Goal: Information Seeking & Learning: Learn about a topic

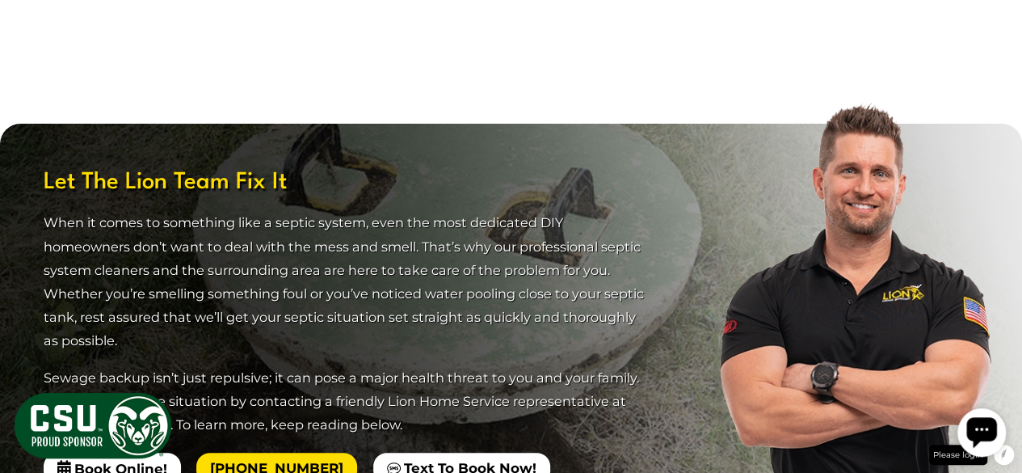
scroll to position [3172, 0]
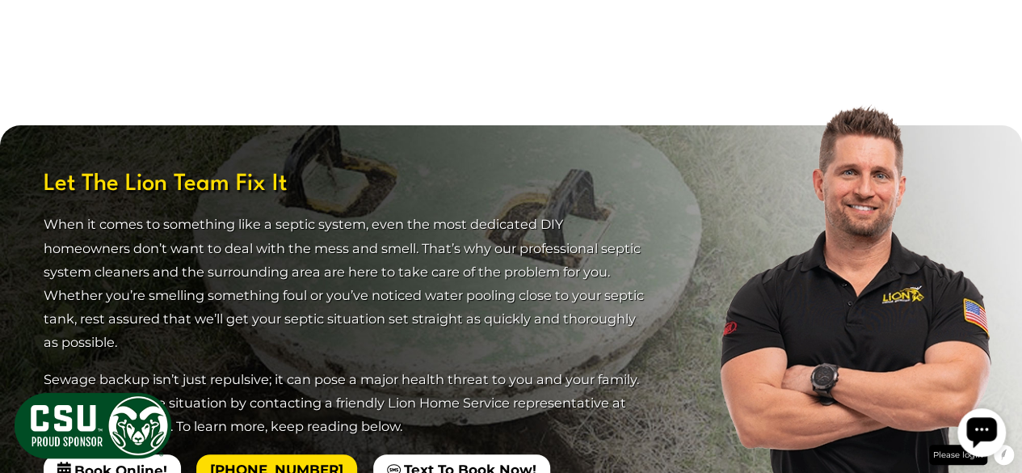
click at [183, 169] on span "Let The Lion Team Fix It" at bounding box center [347, 184] width 606 height 31
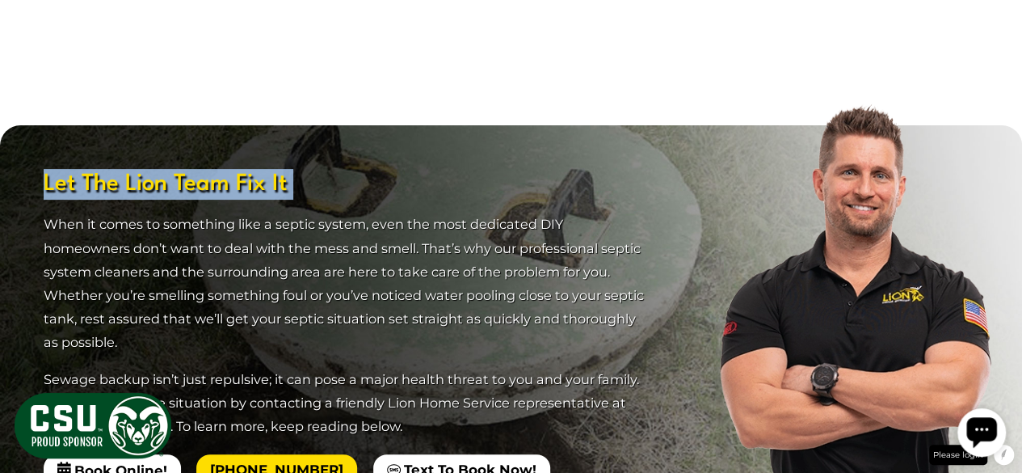
click at [183, 169] on span "Let The Lion Team Fix It" at bounding box center [347, 184] width 606 height 31
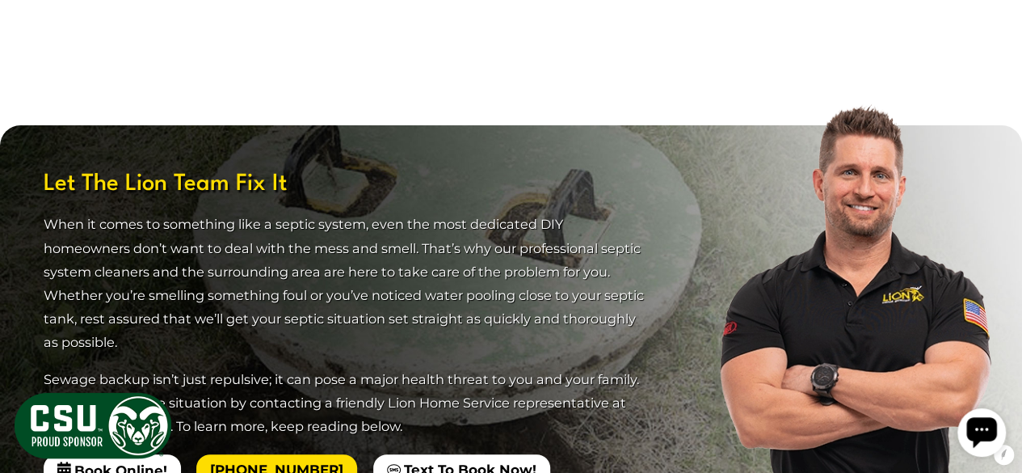
click at [407, 368] on p "Sewage backup isn’t just repulsive; it can pose a major health threat to you an…" at bounding box center [347, 403] width 606 height 70
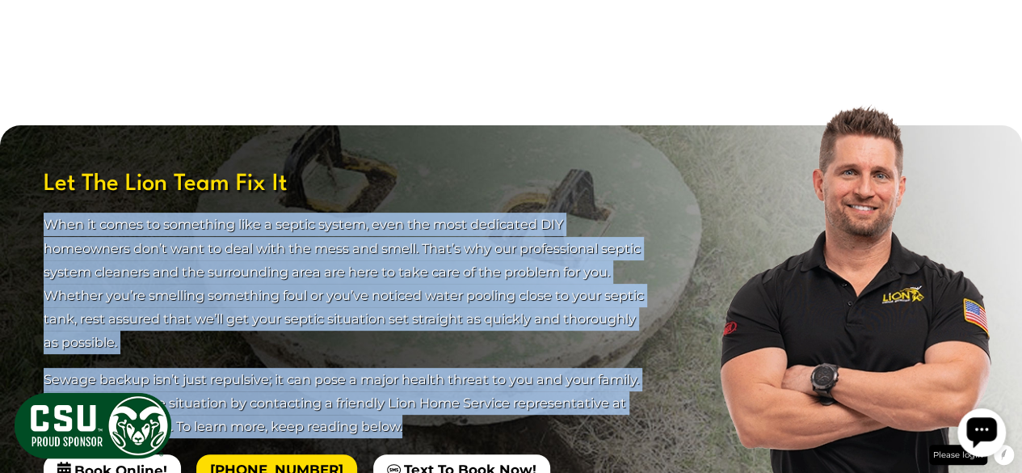
drag, startPoint x: 40, startPoint y: 136, endPoint x: 391, endPoint y: 345, distance: 408.3
click at [391, 345] on section "Let The Lion Team Fix It When it comes to something like a septic system, even …" at bounding box center [511, 327] width 1022 height 405
copy div "When it comes to something like a septic system, even the most dedicated DIY ho…"
click at [354, 213] on p "When it comes to something like a septic system, even the most dedicated DIY ho…" at bounding box center [347, 283] width 606 height 141
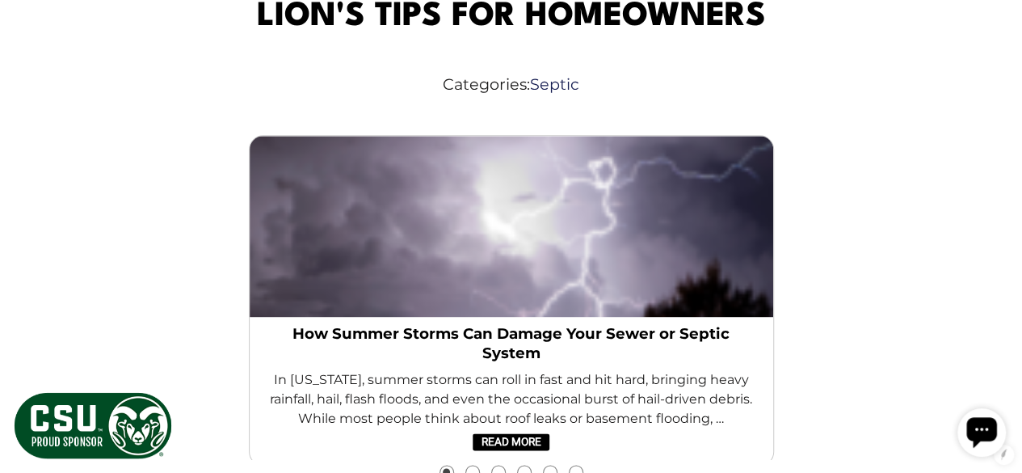
scroll to position [3946, 0]
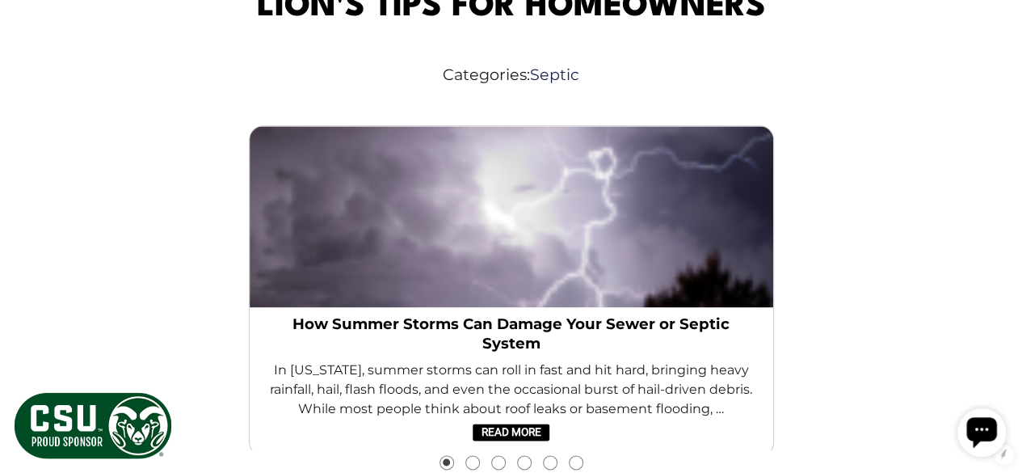
click at [473, 455] on button "Go to slide 2" at bounding box center [472, 461] width 13 height 13
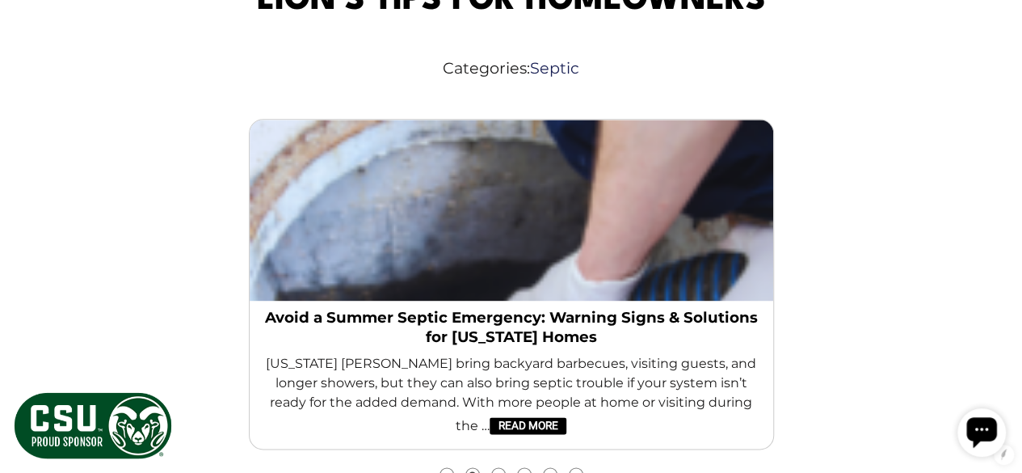
scroll to position [3954, 0]
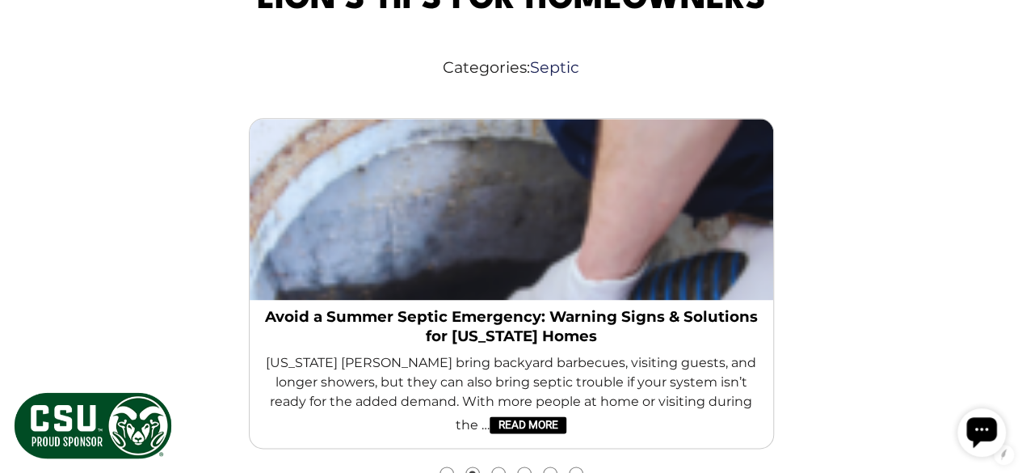
click at [448, 379] on div "Essential Tips for Cold Weather Septic Care Winter can be harsh on your home, a…" at bounding box center [511, 292] width 646 height 375
click at [448, 383] on div "Essential Tips for Cold Weather Septic Care Winter can be harsh on your home, a…" at bounding box center [511, 292] width 646 height 375
click at [445, 467] on button "Go to slide 1" at bounding box center [446, 473] width 13 height 13
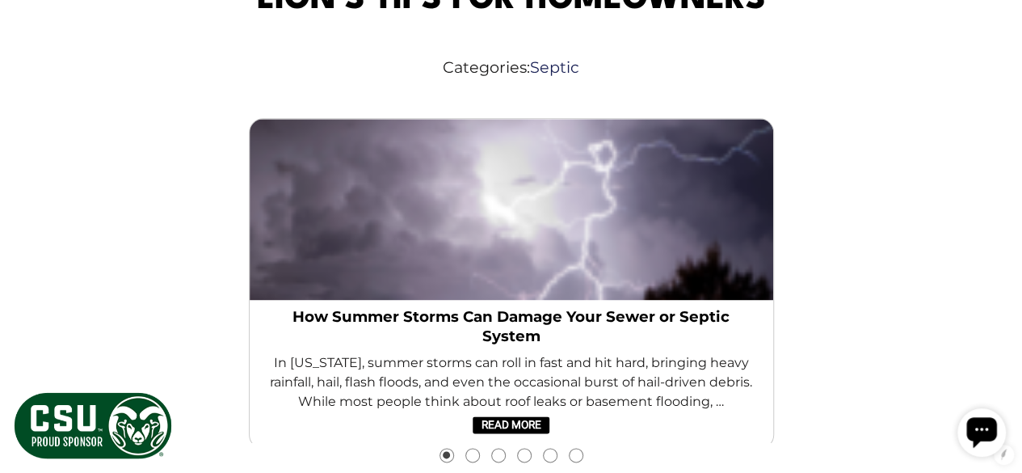
click at [472, 448] on button "Go to slide 2" at bounding box center [472, 454] width 13 height 13
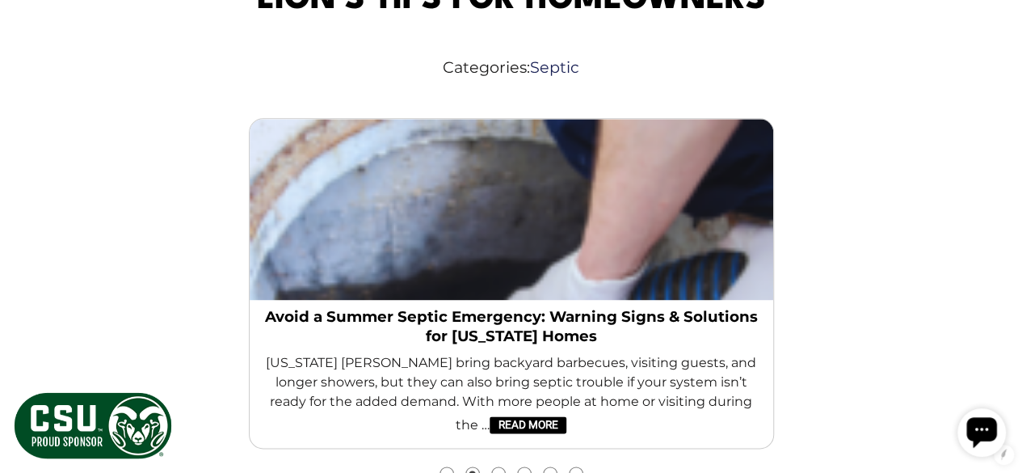
click at [497, 467] on button "Go to slide 3" at bounding box center [498, 473] width 13 height 13
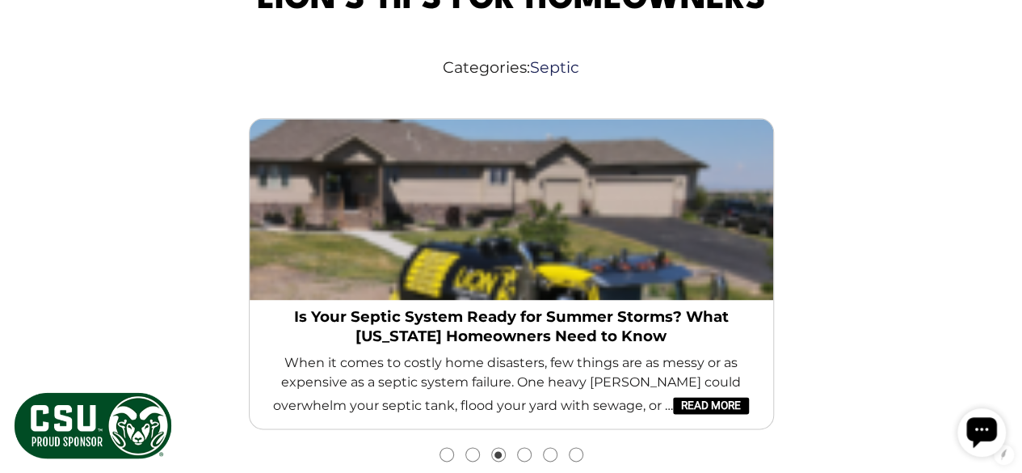
click at [518, 448] on li "Go to slide 4" at bounding box center [524, 454] width 26 height 13
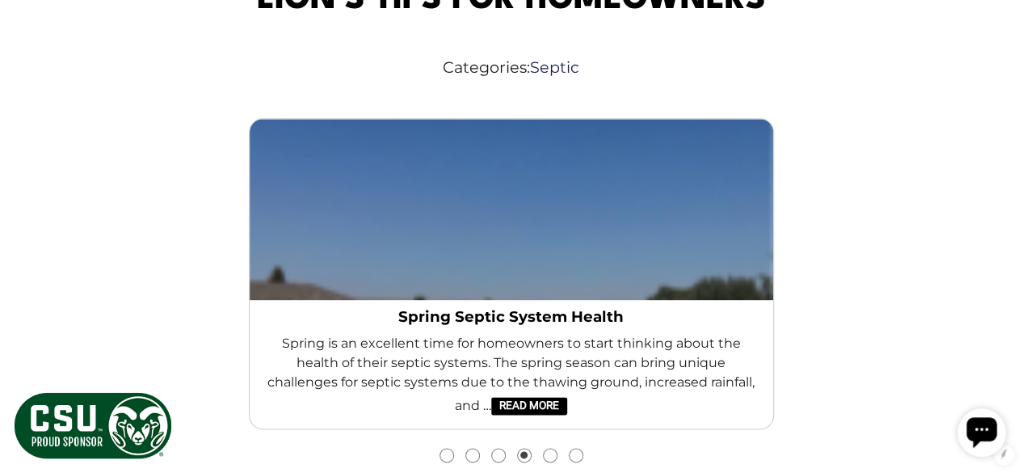
click at [546, 448] on button "Go to slide 5" at bounding box center [550, 454] width 13 height 13
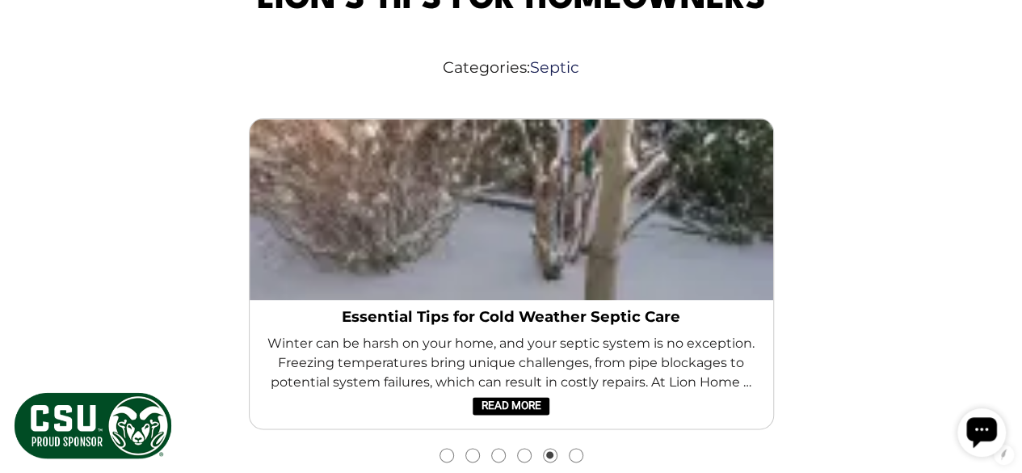
click at [585, 448] on li "Go to slide 6" at bounding box center [576, 454] width 26 height 13
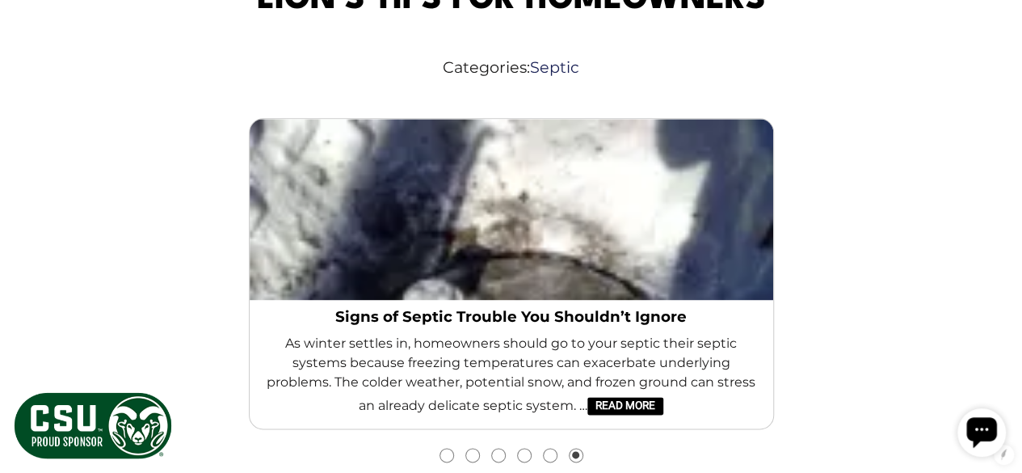
click at [449, 448] on button "Go to slide 1" at bounding box center [446, 454] width 13 height 13
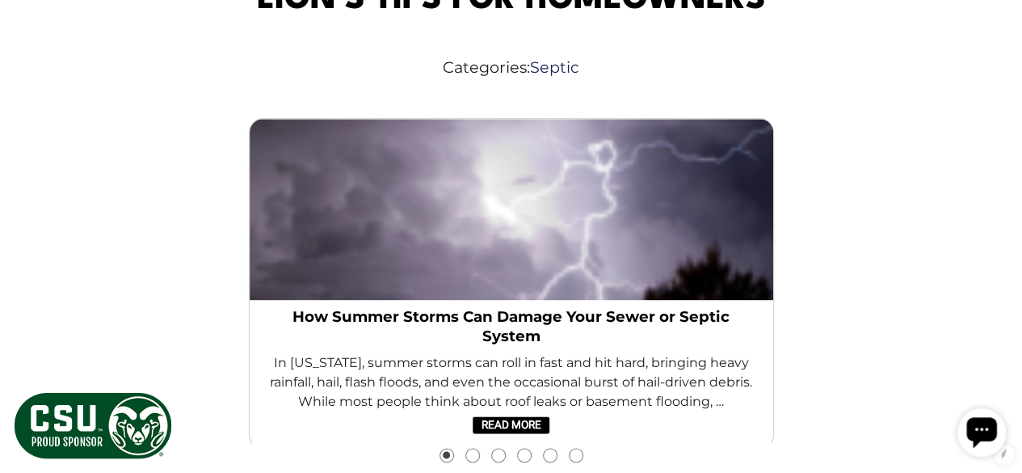
click at [472, 448] on button "Go to slide 2" at bounding box center [472, 454] width 13 height 13
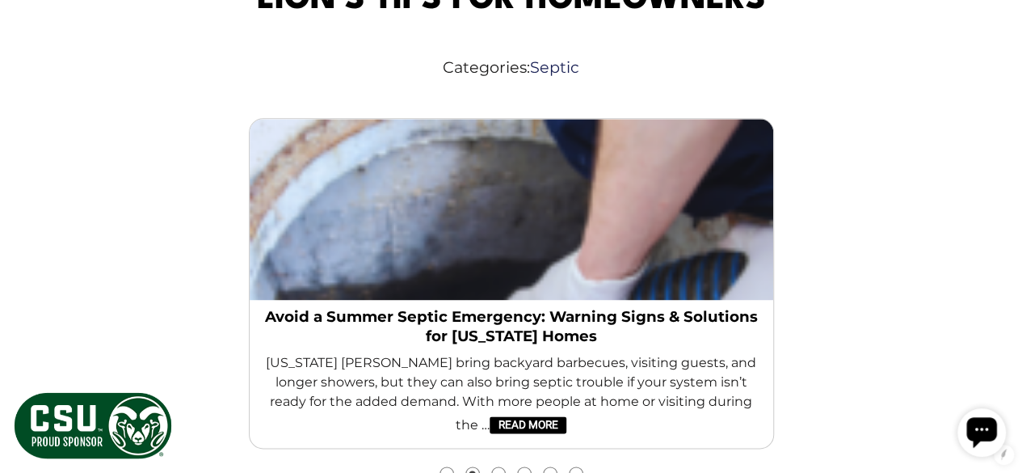
click at [499, 467] on button "Go to slide 3" at bounding box center [498, 473] width 13 height 13
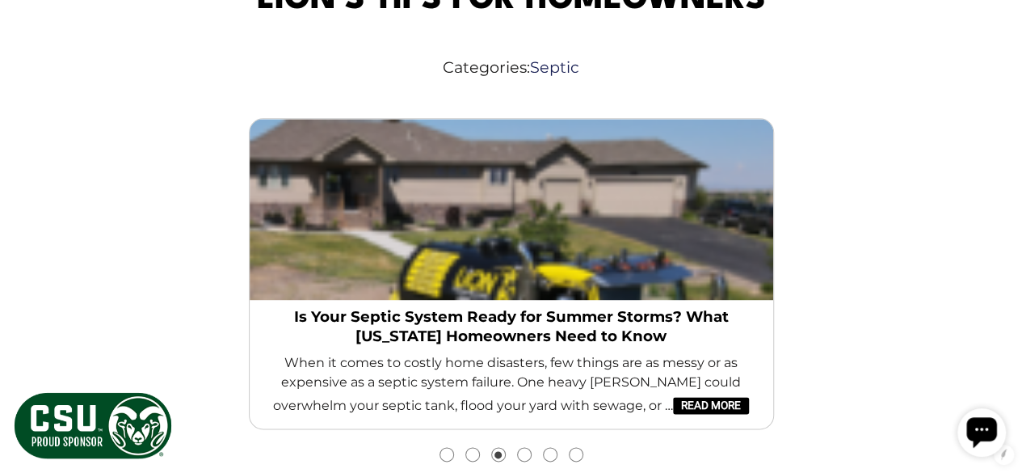
click at [524, 380] on div "Lion's Tips for Homeowners Categories: Septic Essential Tips for Cold Weather S…" at bounding box center [511, 241] width 996 height 535
click at [524, 448] on button "Go to slide 4" at bounding box center [524, 454] width 13 height 13
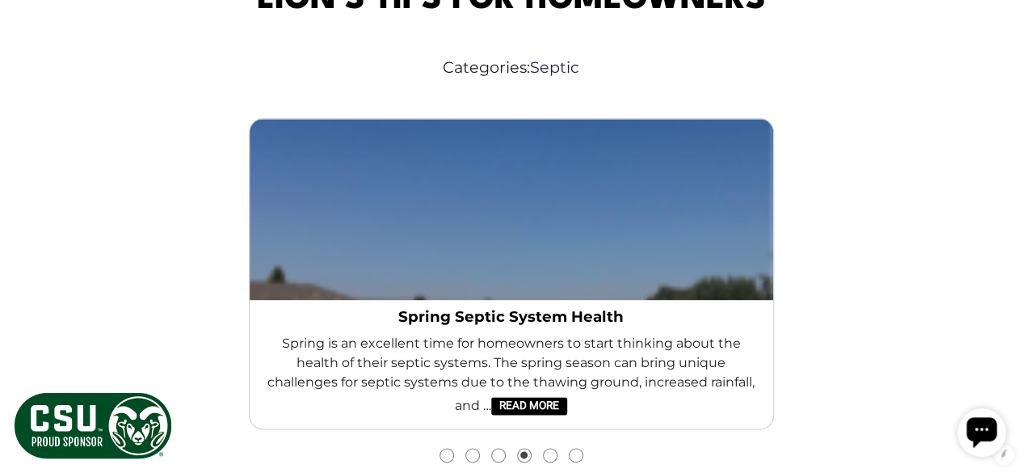
click at [553, 448] on button "Go to slide 5" at bounding box center [550, 454] width 13 height 13
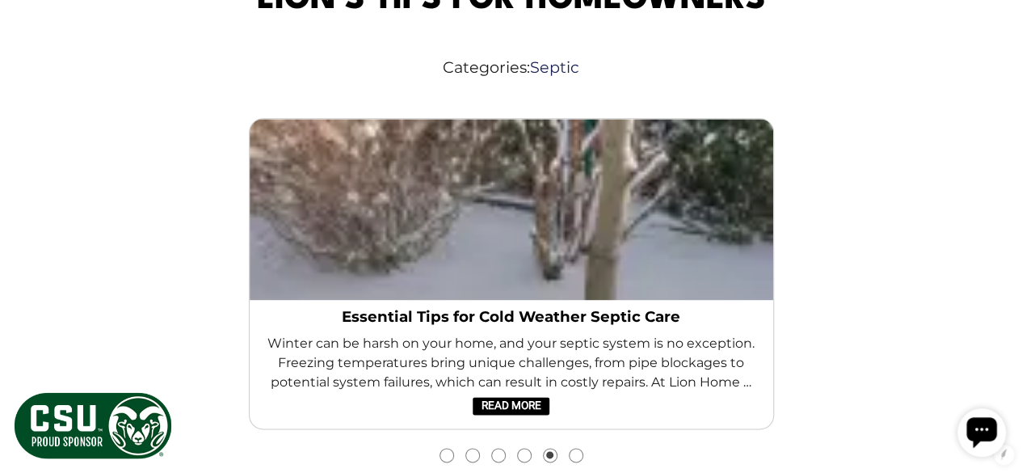
click at [574, 448] on button "Go to slide 6" at bounding box center [576, 454] width 13 height 13
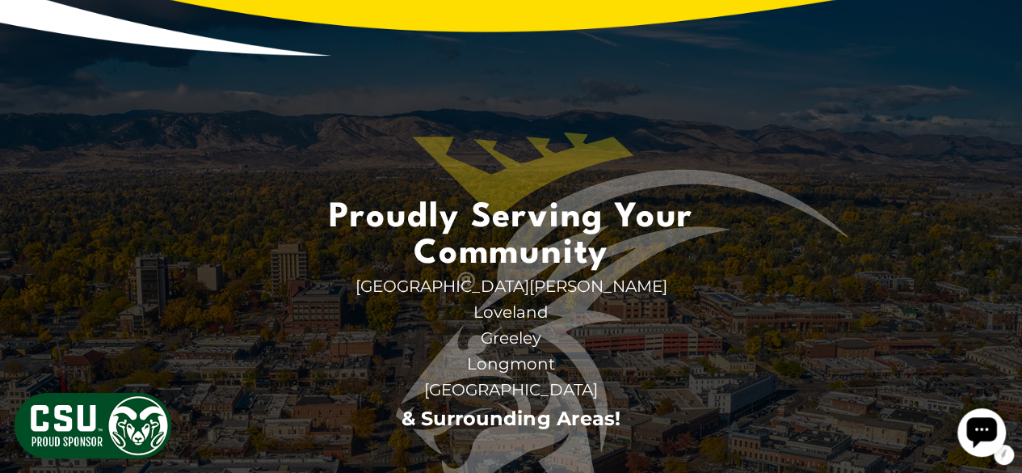
scroll to position [4650, 0]
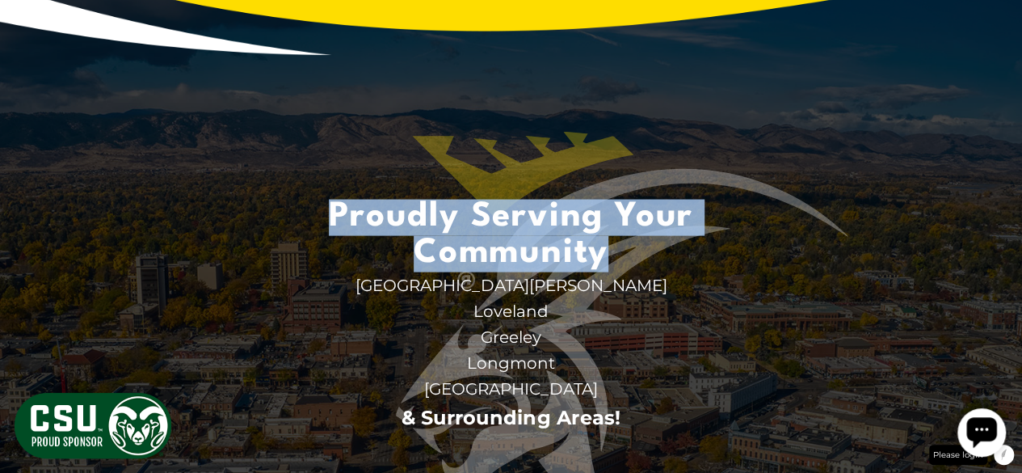
copy span "Proudly Serving Your Community"
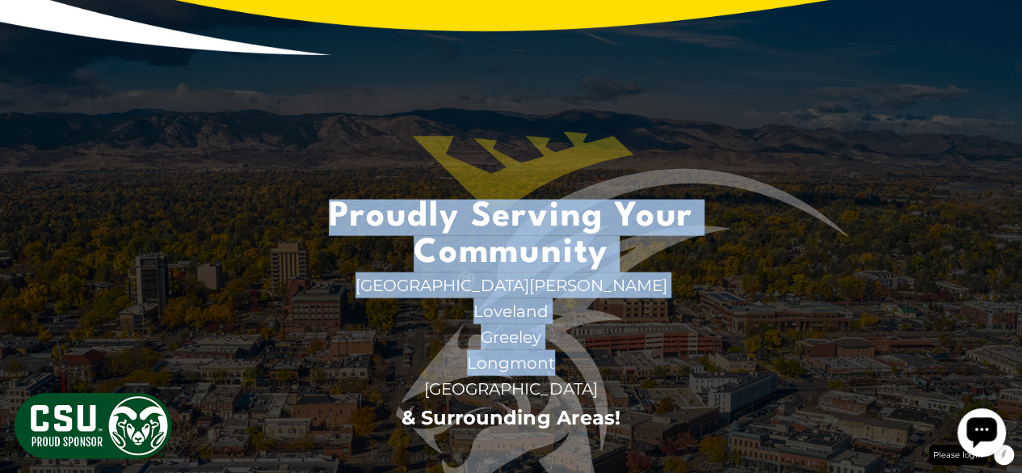
drag, startPoint x: 320, startPoint y: 120, endPoint x: 899, endPoint y: 284, distance: 602.0
click at [899, 284] on section "Proudly Serving Your Community Fort Collins Back AC Repair AC Replacement & Ins…" at bounding box center [511, 245] width 1022 height 853
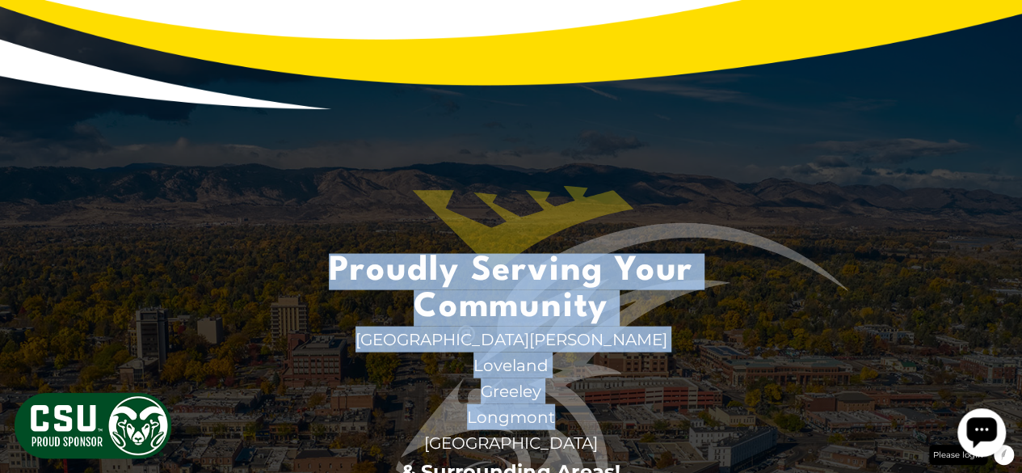
scroll to position [4595, 0]
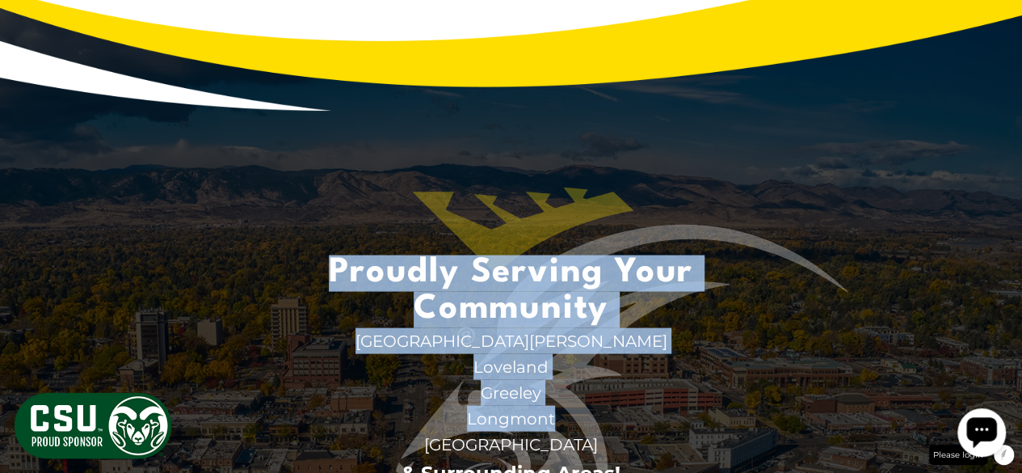
click at [934, 166] on section "Proudly Serving Your Community Fort Collins Back AC Repair AC Replacement & Ins…" at bounding box center [511, 300] width 1022 height 853
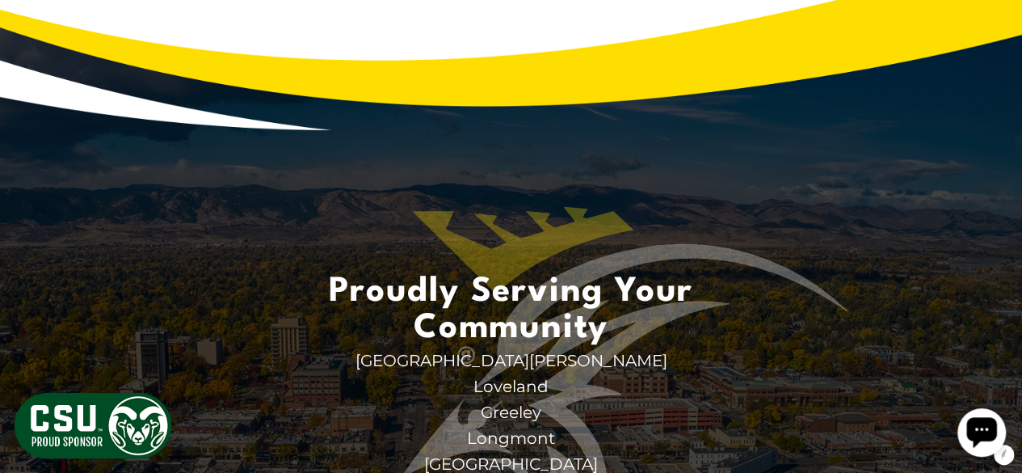
scroll to position [4565, 0]
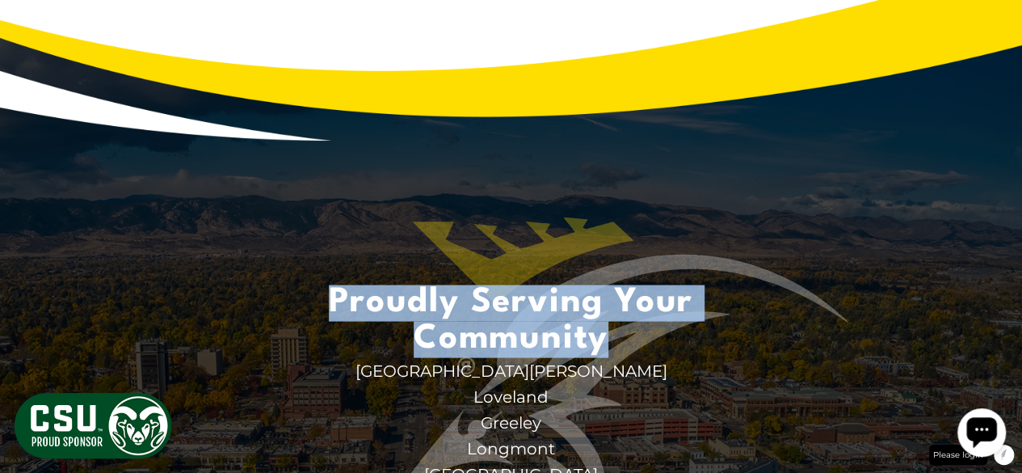
drag, startPoint x: 309, startPoint y: 222, endPoint x: 615, endPoint y: 252, distance: 307.6
click at [615, 284] on span "Proudly Serving Your Community" at bounding box center [511, 320] width 404 height 73
copy span "Proudly Serving Your Community"
click at [312, 154] on section "Proudly Serving Your Community Fort Collins Back AC Repair AC Replacement & Ins…" at bounding box center [511, 330] width 1022 height 853
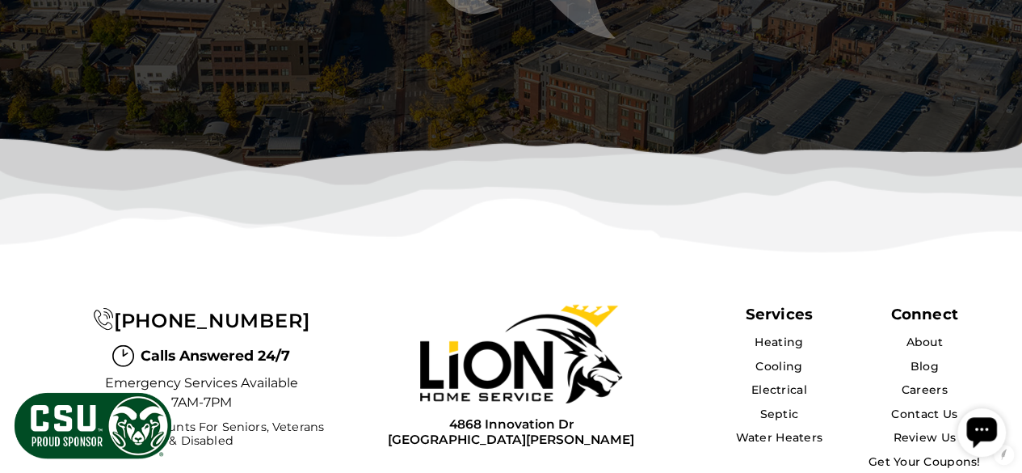
scroll to position [5123, 0]
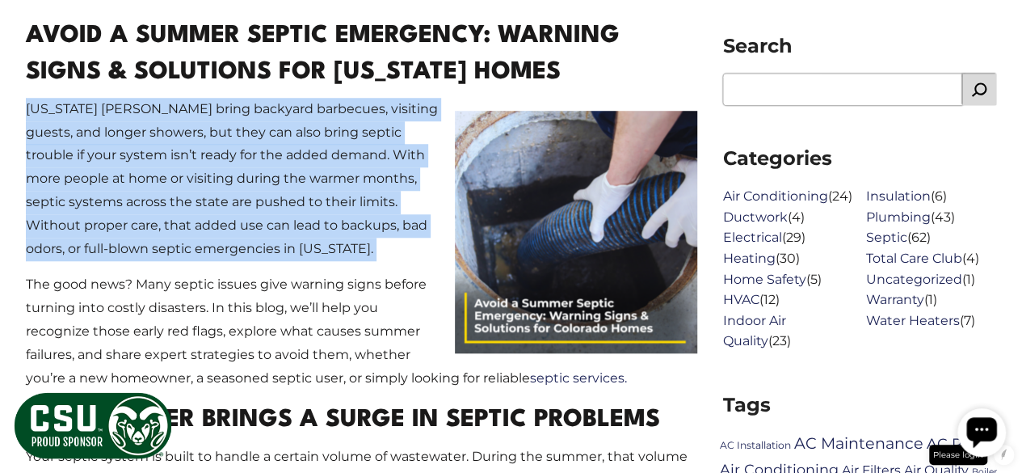
copy div "Colorado summers bring backyard barbecues, visiting guests, and longer showers,…"
drag, startPoint x: 0, startPoint y: 0, endPoint x: 385, endPoint y: 170, distance: 420.6
click at [385, 170] on p "Colorado summers bring backyard barbecues, visiting guests, and longer showers,…" at bounding box center [361, 179] width 671 height 163
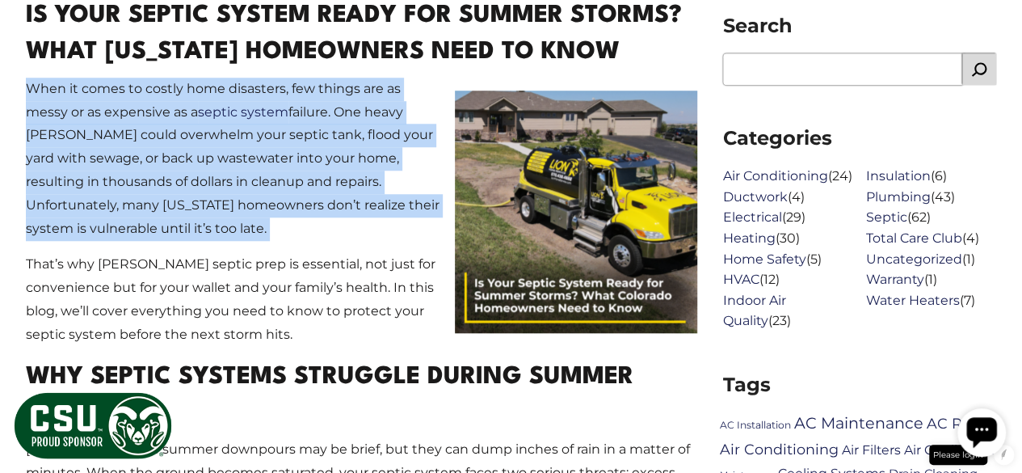
copy div "When it comes to costly home disasters, few things are as messy or as expensive…"
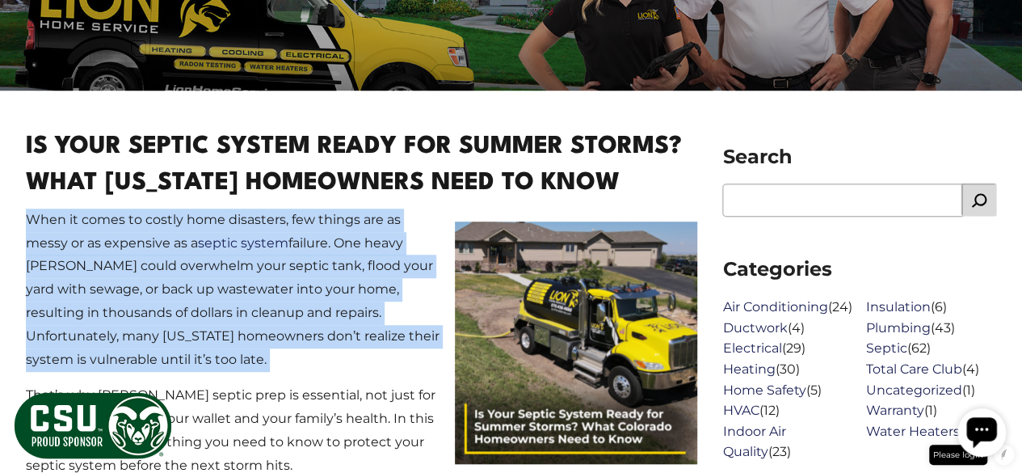
scroll to position [502, 0]
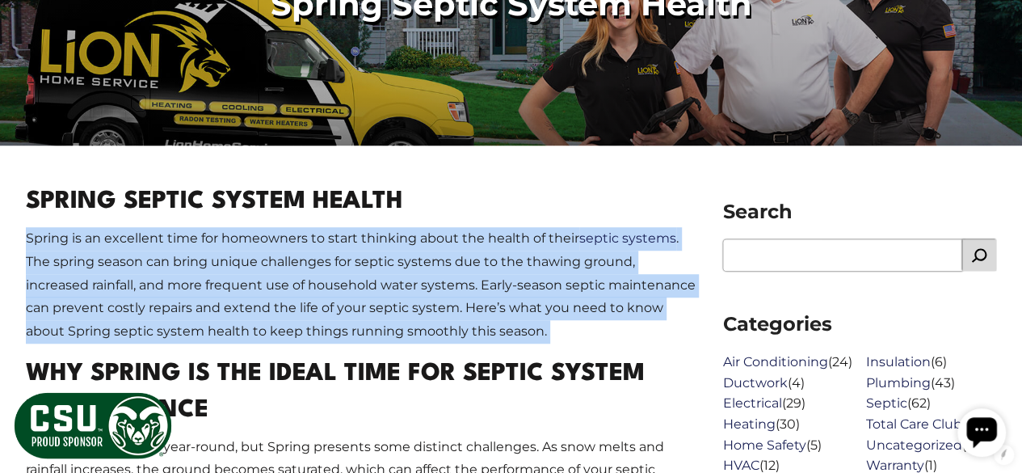
scroll to position [444, 0]
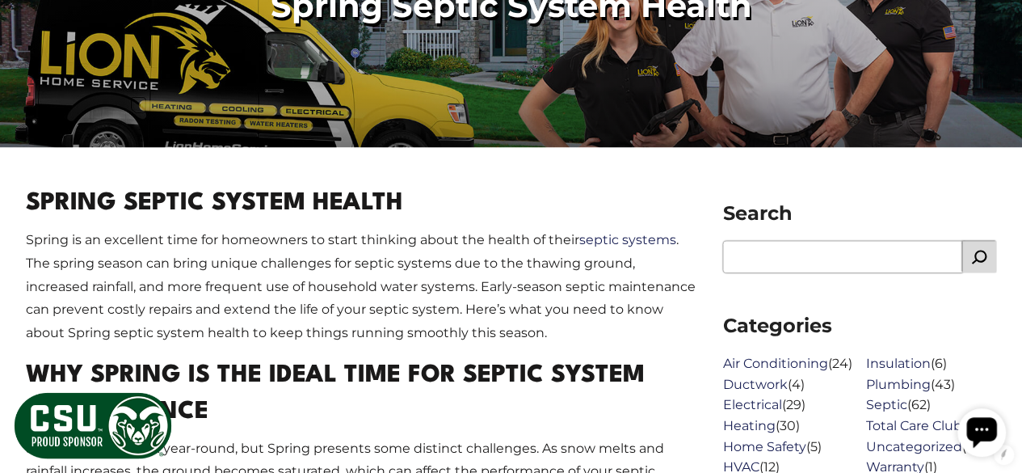
click at [189, 194] on h1 "Spring Septic System Health" at bounding box center [361, 204] width 671 height 36
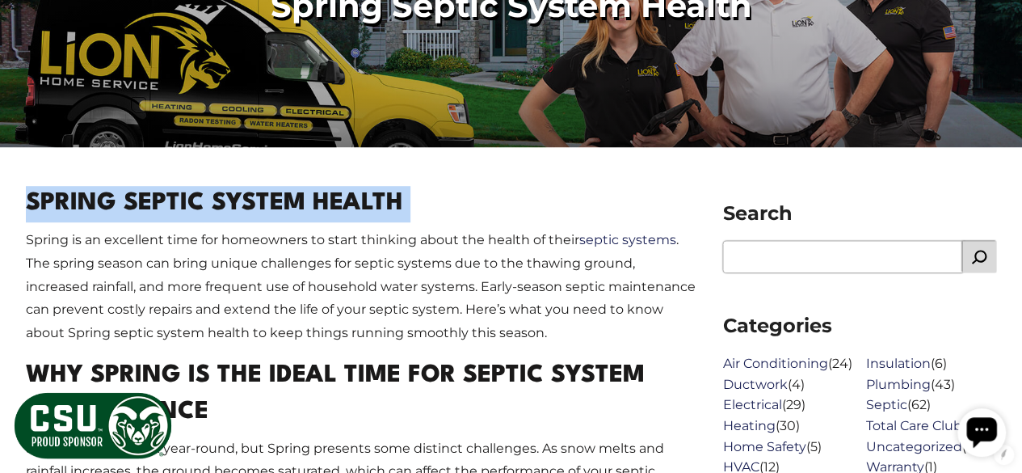
click at [189, 194] on h1 "Spring Septic System Health" at bounding box center [361, 204] width 671 height 36
copy article "Spring Septic System Health"
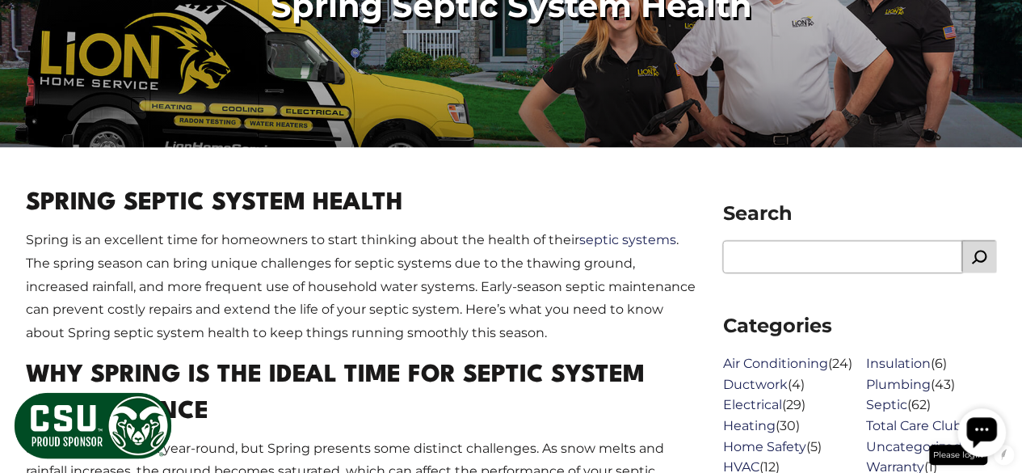
click at [268, 267] on p "Spring is an excellent time for homeowners to start thinking about the health o…" at bounding box center [361, 287] width 671 height 116
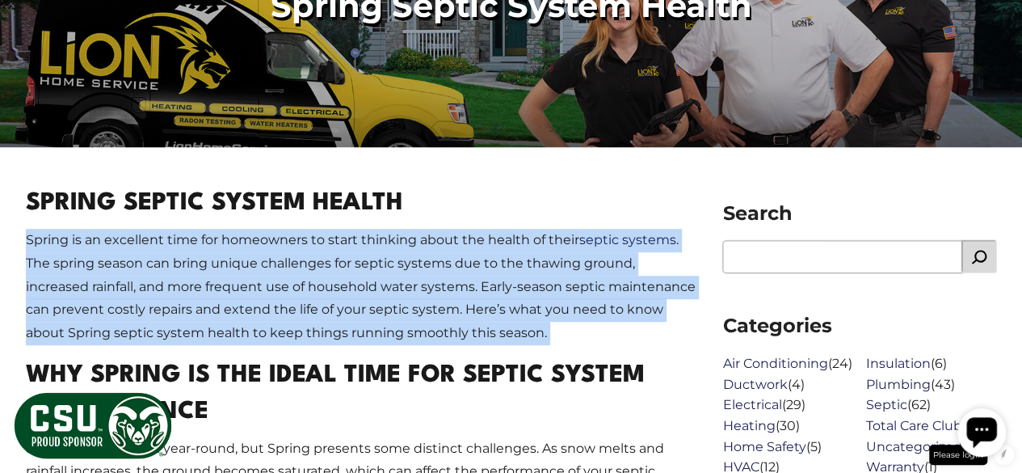
click at [268, 267] on p "Spring is an excellent time for homeowners to start thinking about the health o…" at bounding box center [361, 287] width 671 height 116
copy div "Spring is an excellent time for homeowners to start thinking about the health o…"
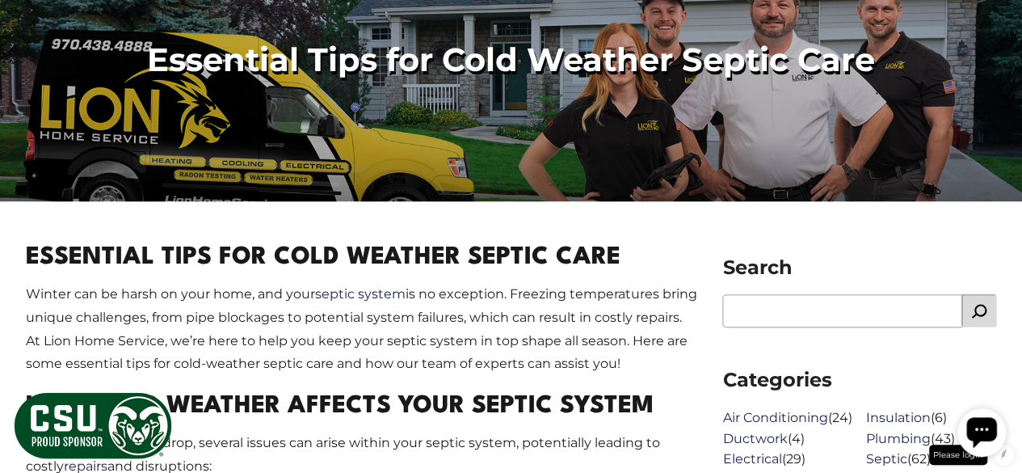
click at [184, 326] on p "Winter can be harsh on your home, and your septic system is no exception. Freez…" at bounding box center [361, 329] width 671 height 93
drag, startPoint x: 0, startPoint y: 0, endPoint x: 184, endPoint y: 326, distance: 374.1
click at [184, 326] on p "Winter can be harsh on your home, and your septic system is no exception. Freez…" at bounding box center [361, 329] width 671 height 93
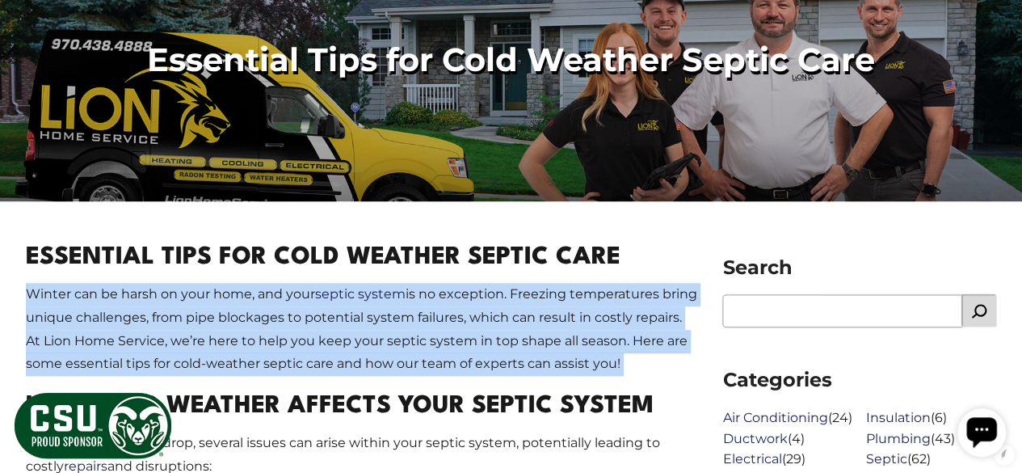
copy div "Winter can be harsh on your home, and your septic system is no exception. Freez…"
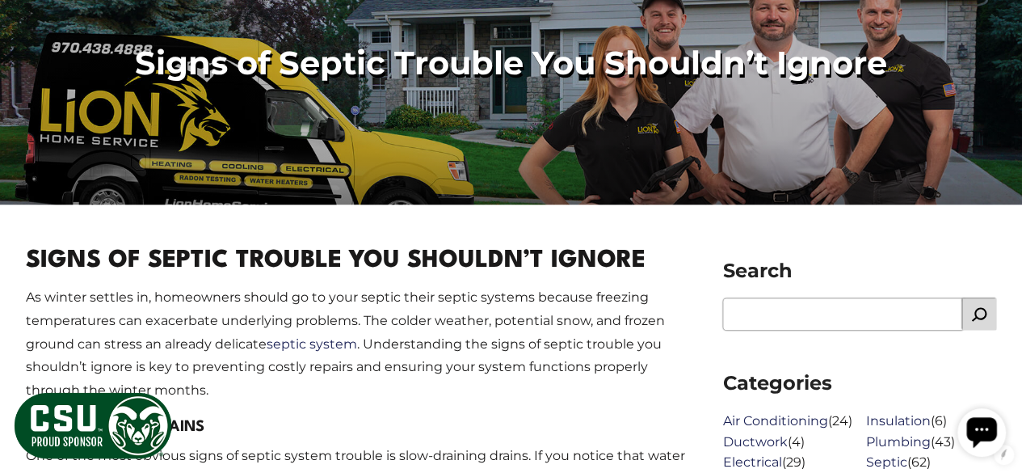
scroll to position [389, 0]
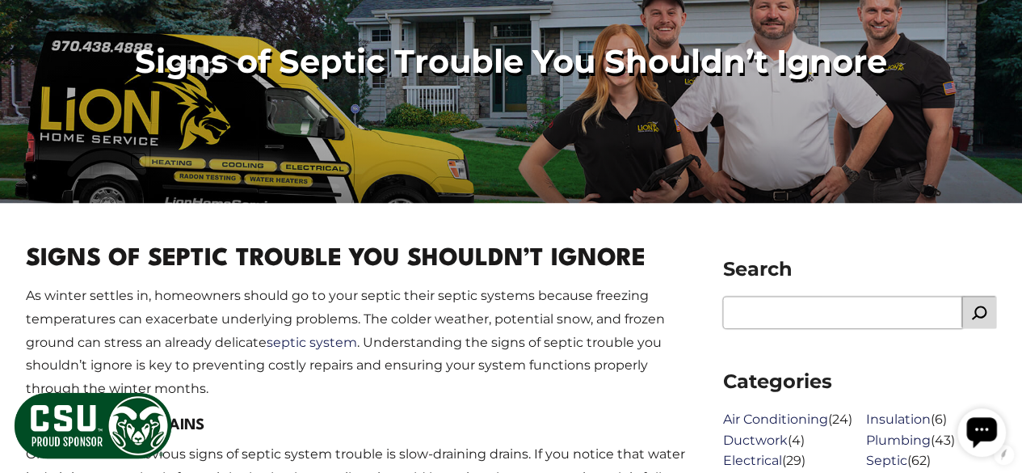
click at [301, 267] on h1 "Signs of Septic Trouble You Shouldn’t Ignore" at bounding box center [361, 260] width 671 height 36
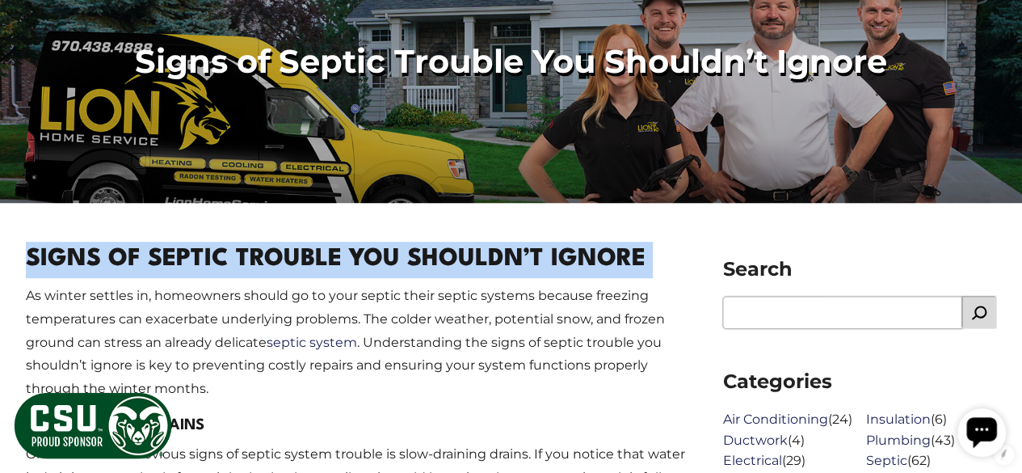
click at [301, 267] on h1 "Signs of Septic Trouble You Shouldn’t Ignore" at bounding box center [361, 260] width 671 height 36
copy article "Signs of Septic Trouble You Shouldn’t Ignore"
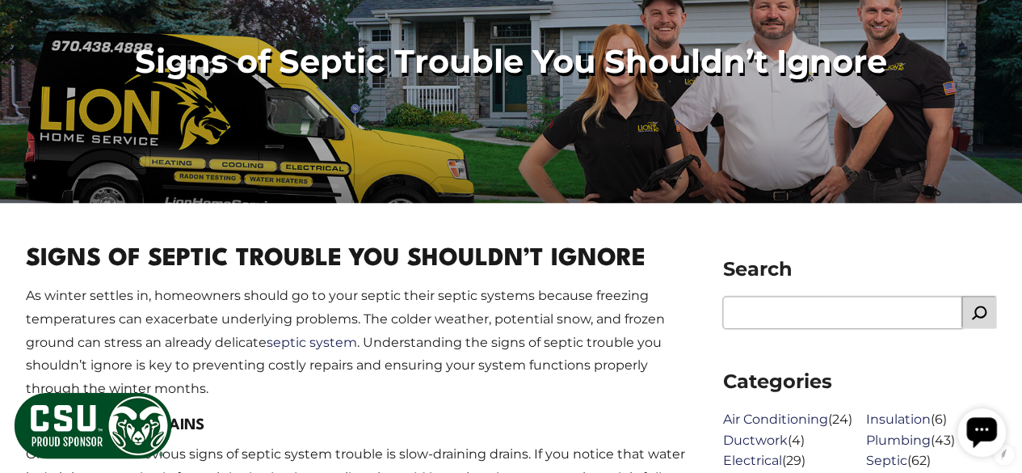
click at [259, 321] on p "As winter settles in, homeowners should go to your septic their septic systems …" at bounding box center [361, 342] width 671 height 116
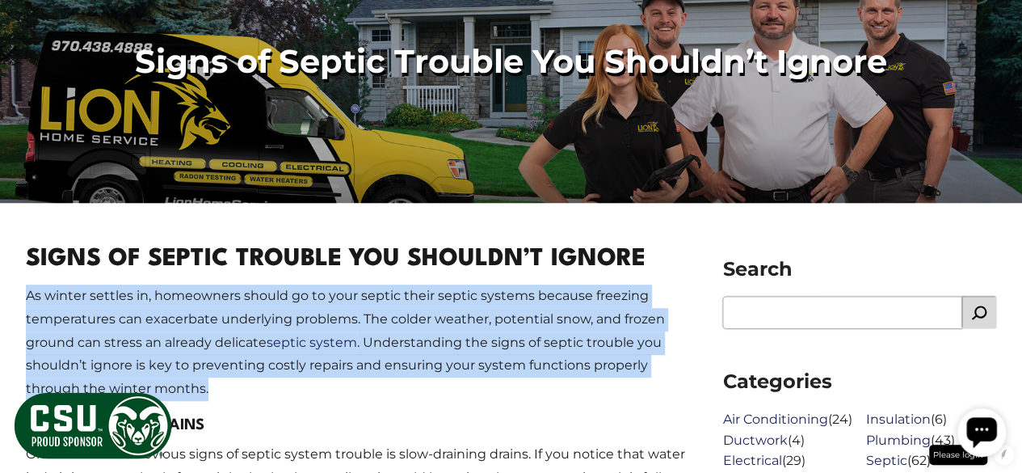
click at [259, 321] on p "As winter settles in, homeowners should go to your septic their septic systems …" at bounding box center [361, 342] width 671 height 116
copy div "As winter settles in, homeowners should go to your septic their septic systems …"
